Goal: Find specific page/section

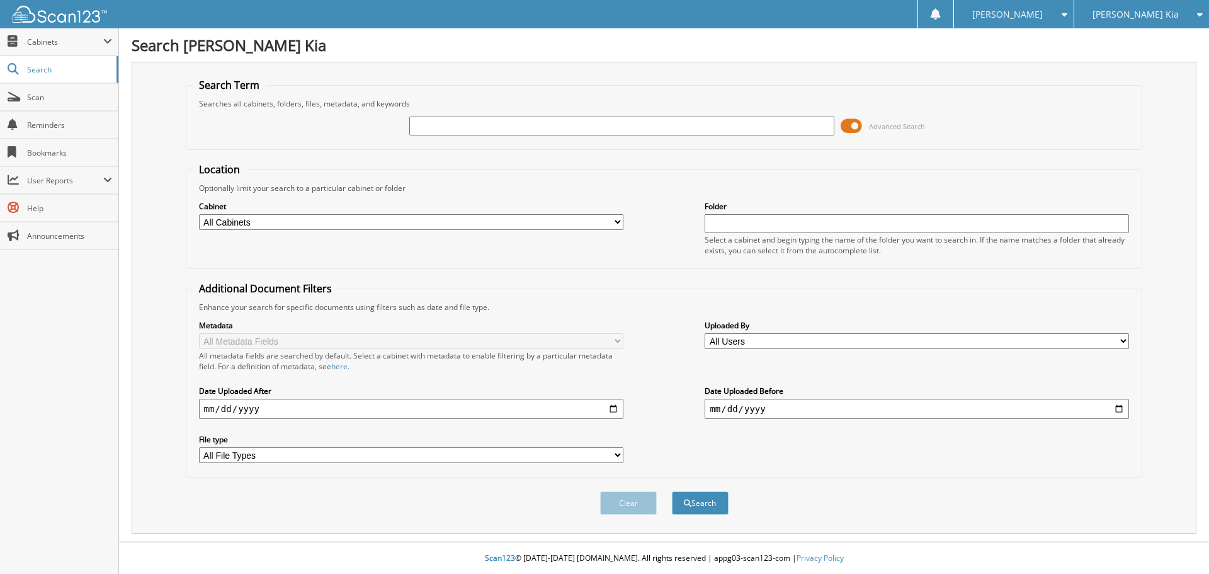
click at [448, 127] on input "text" at bounding box center [621, 125] width 424 height 19
click at [227, 268] on fieldset "Location Optionally limit your search to a particular cabinet or folder Cabinet…" at bounding box center [664, 215] width 957 height 106
click at [49, 72] on span "Search" at bounding box center [68, 69] width 83 height 11
click at [210, 409] on input "date" at bounding box center [411, 409] width 424 height 20
drag, startPoint x: 522, startPoint y: 126, endPoint x: 540, endPoint y: 123, distance: 17.8
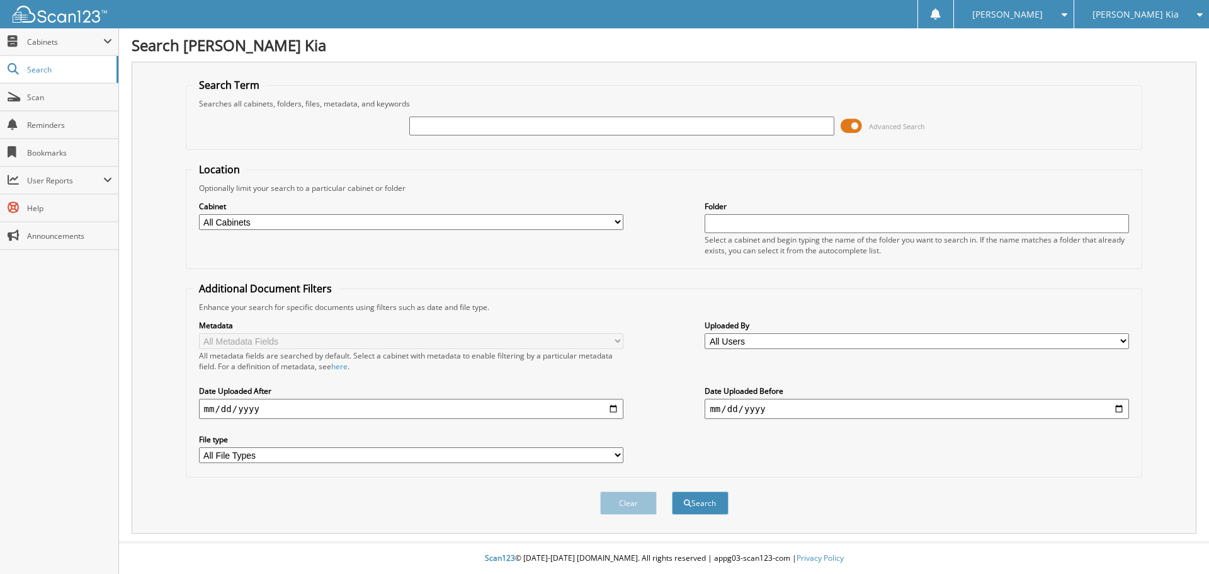
click at [522, 126] on input "text" at bounding box center [621, 125] width 424 height 19
click at [57, 77] on link "Search" at bounding box center [59, 69] width 118 height 27
click at [71, 45] on span "Cabinets" at bounding box center [65, 42] width 76 height 11
click at [57, 52] on span "Cabinets" at bounding box center [59, 41] width 118 height 27
click at [105, 47] on span "Cabinets" at bounding box center [59, 41] width 118 height 27
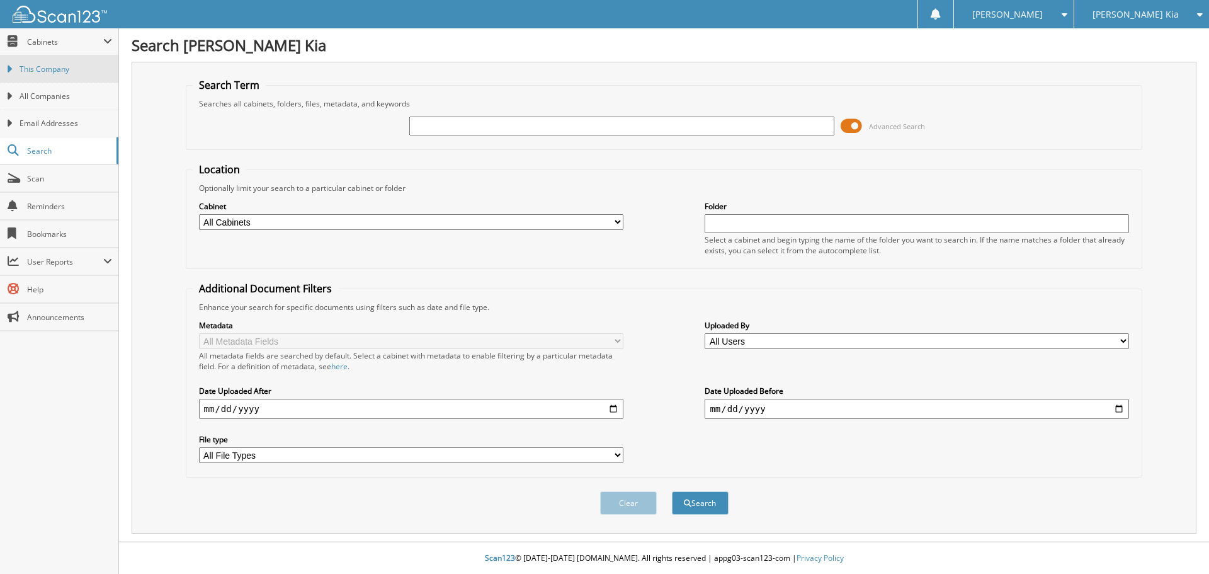
click at [58, 72] on span "This Company" at bounding box center [66, 69] width 93 height 11
